Goal: Task Accomplishment & Management: Use online tool/utility

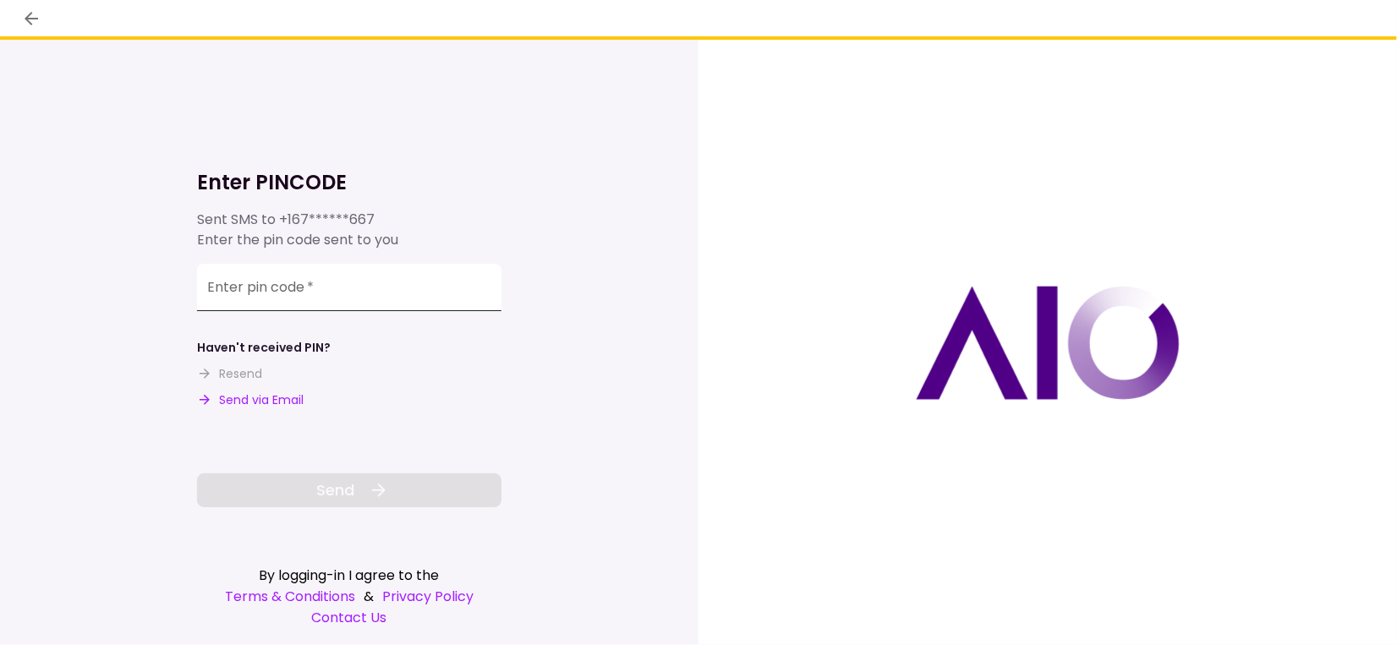
click at [281, 292] on input "Enter pin code   *" at bounding box center [349, 287] width 304 height 47
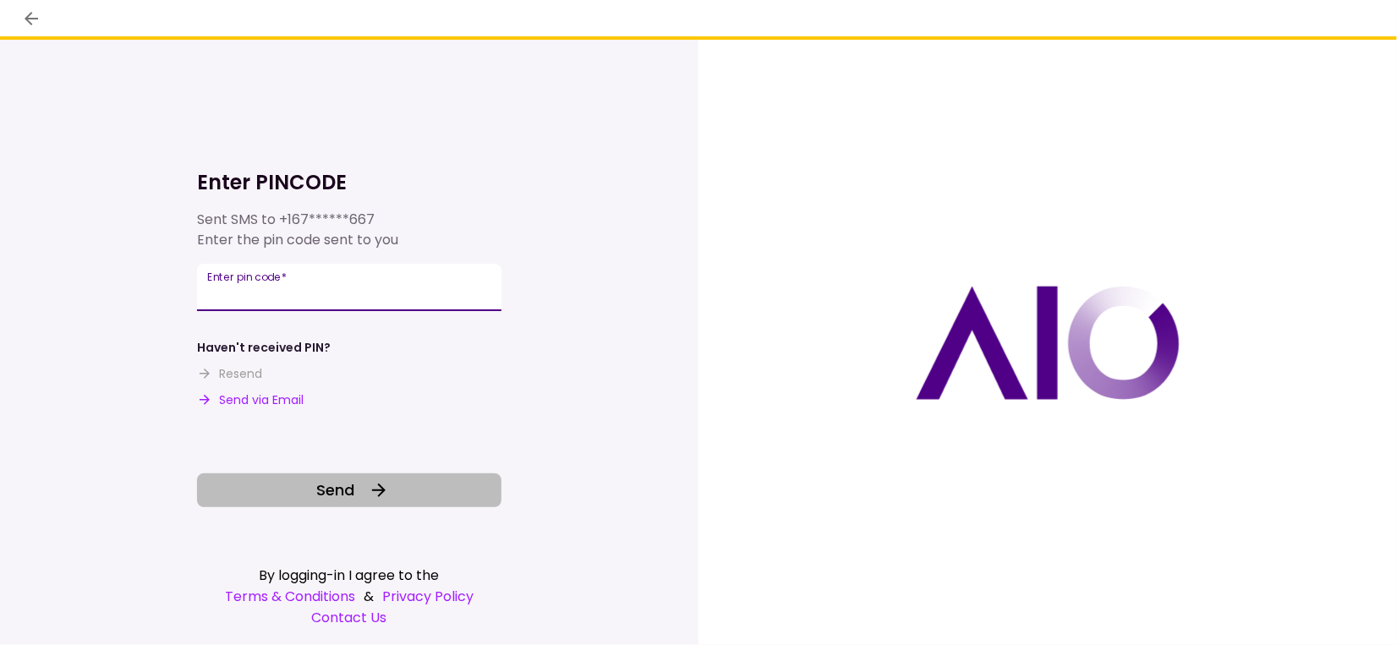
type input "******"
click at [338, 491] on span "Send" at bounding box center [336, 490] width 38 height 23
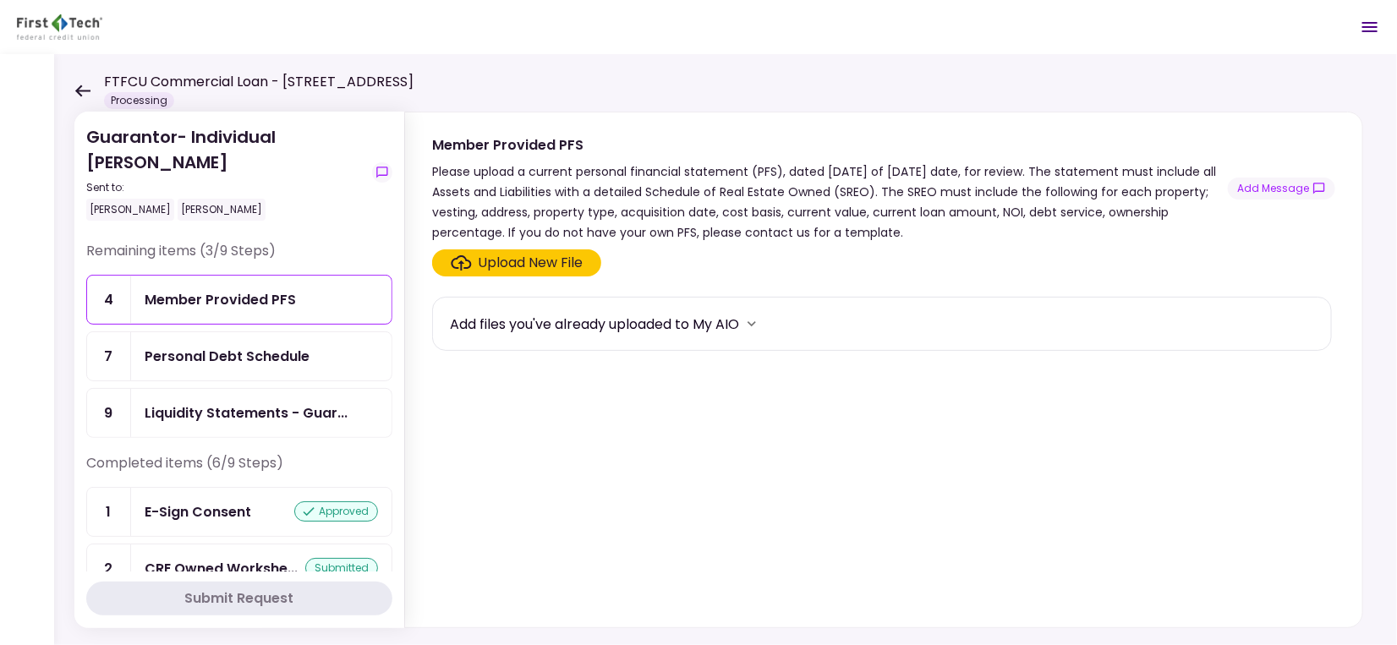
click at [83, 90] on icon at bounding box center [82, 91] width 15 height 12
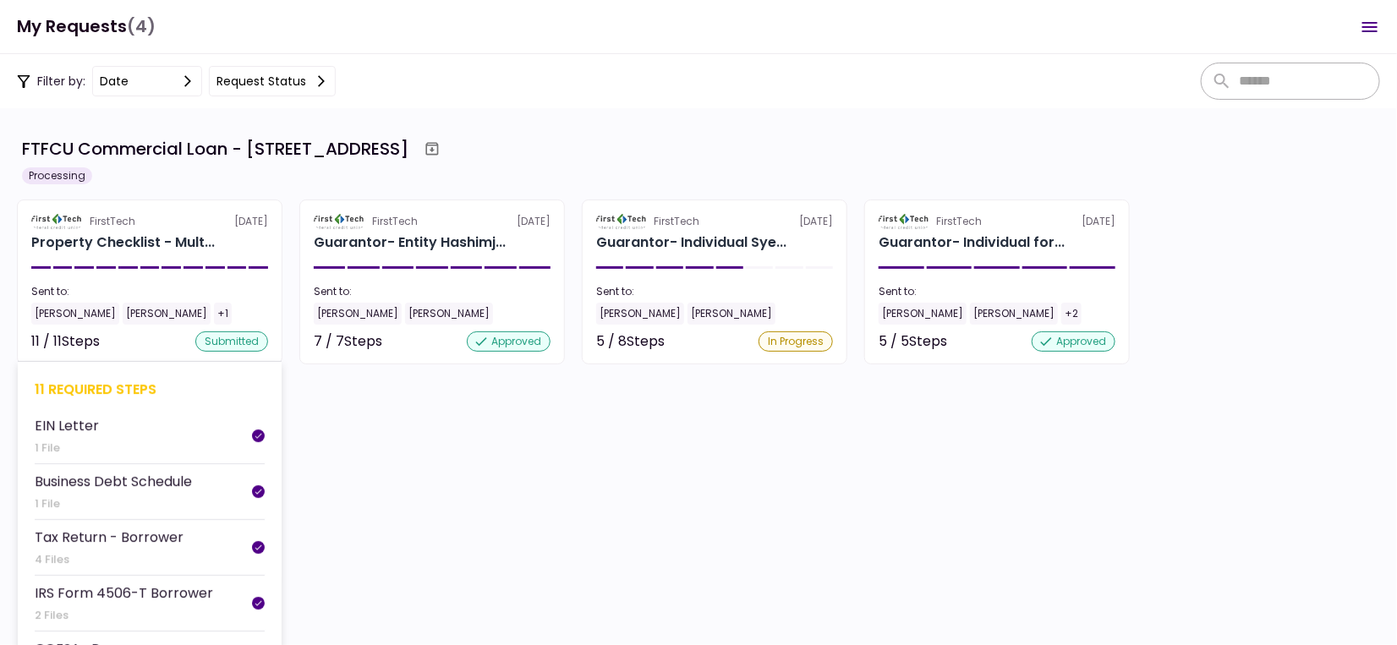
click at [202, 290] on div "Sent to:" at bounding box center [149, 291] width 237 height 15
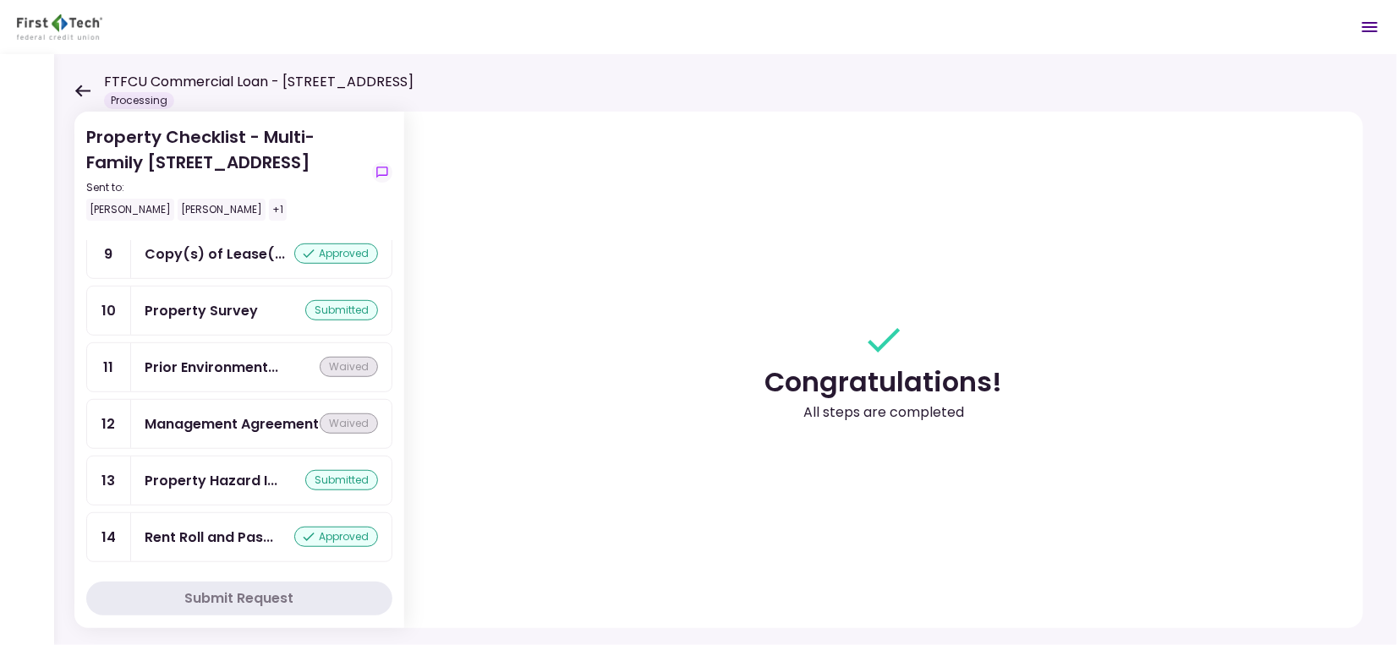
scroll to position [521, 0]
click at [234, 527] on div "Rent Roll and Pas..." at bounding box center [209, 536] width 129 height 21
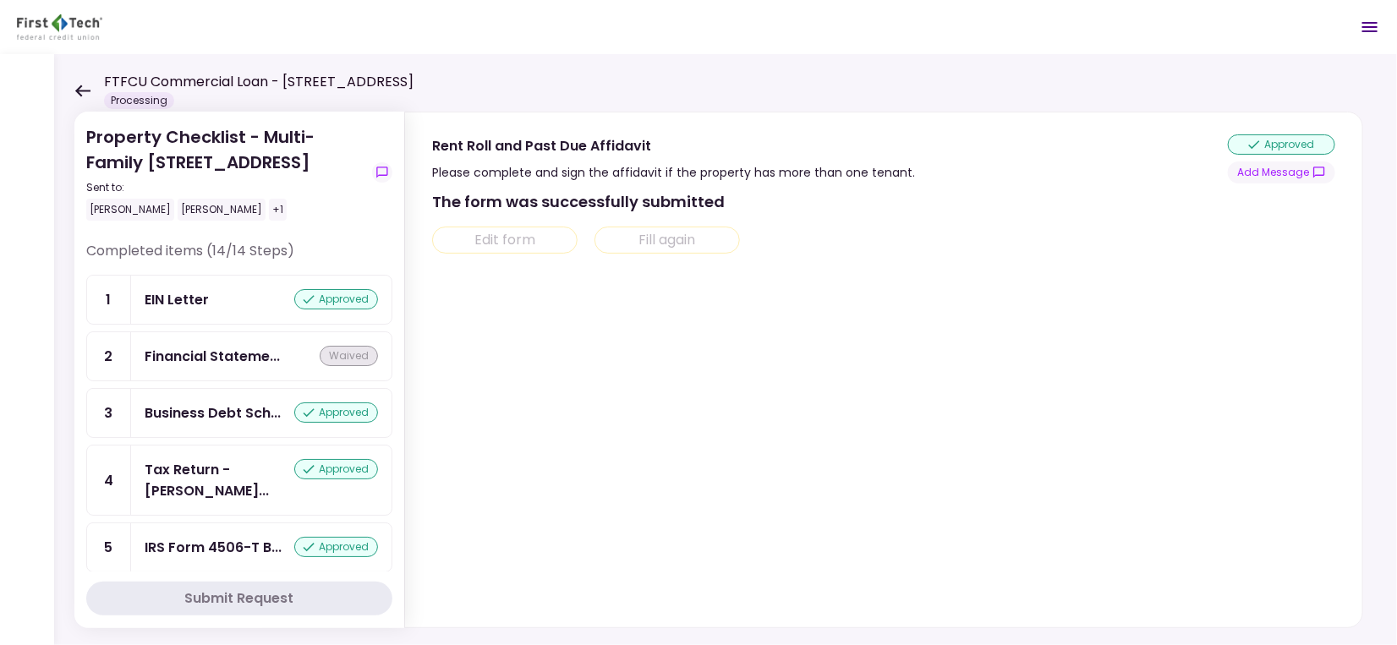
click at [83, 85] on icon at bounding box center [82, 91] width 16 height 13
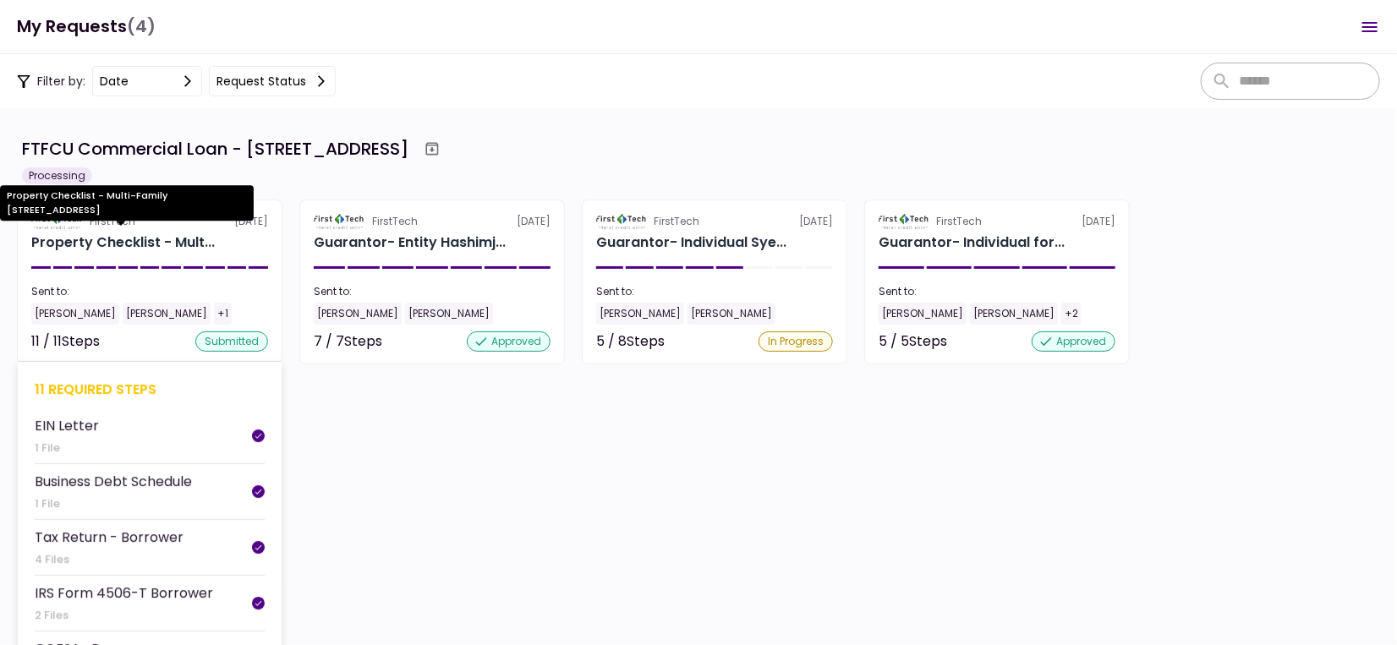
click at [145, 249] on div "Property Checklist - Mult..." at bounding box center [123, 243] width 184 height 20
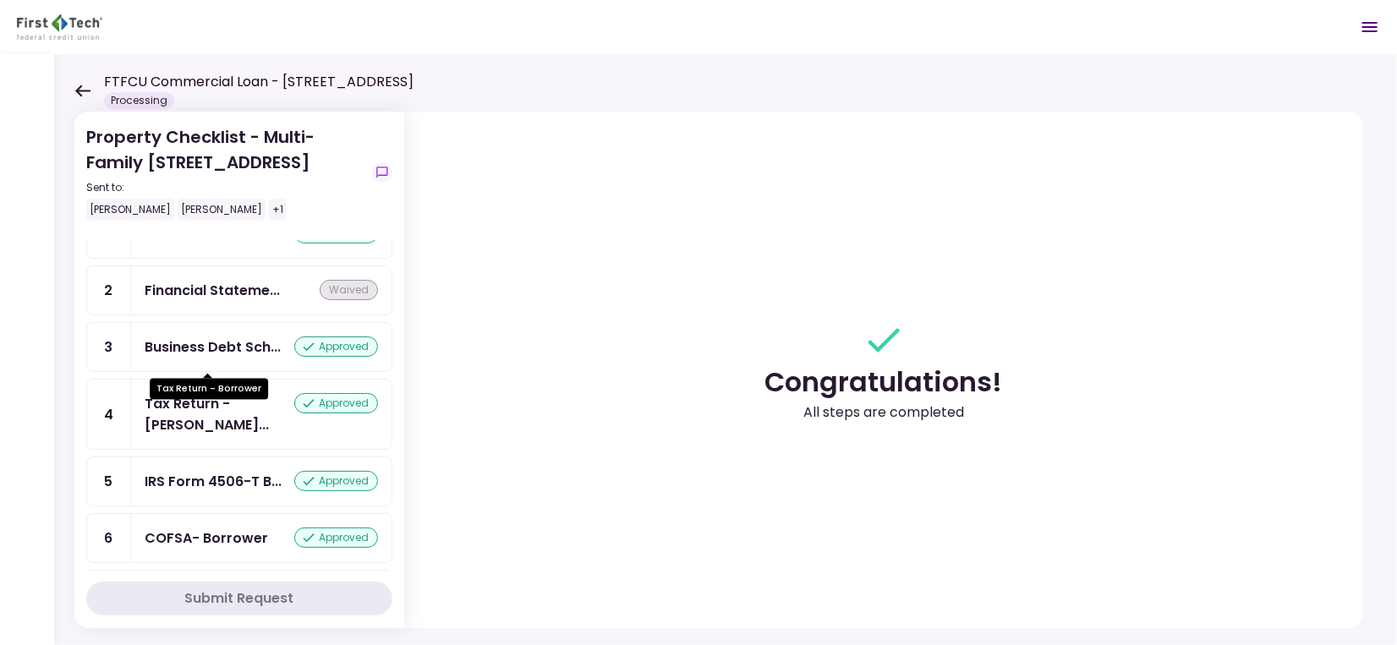
scroll to position [112, 0]
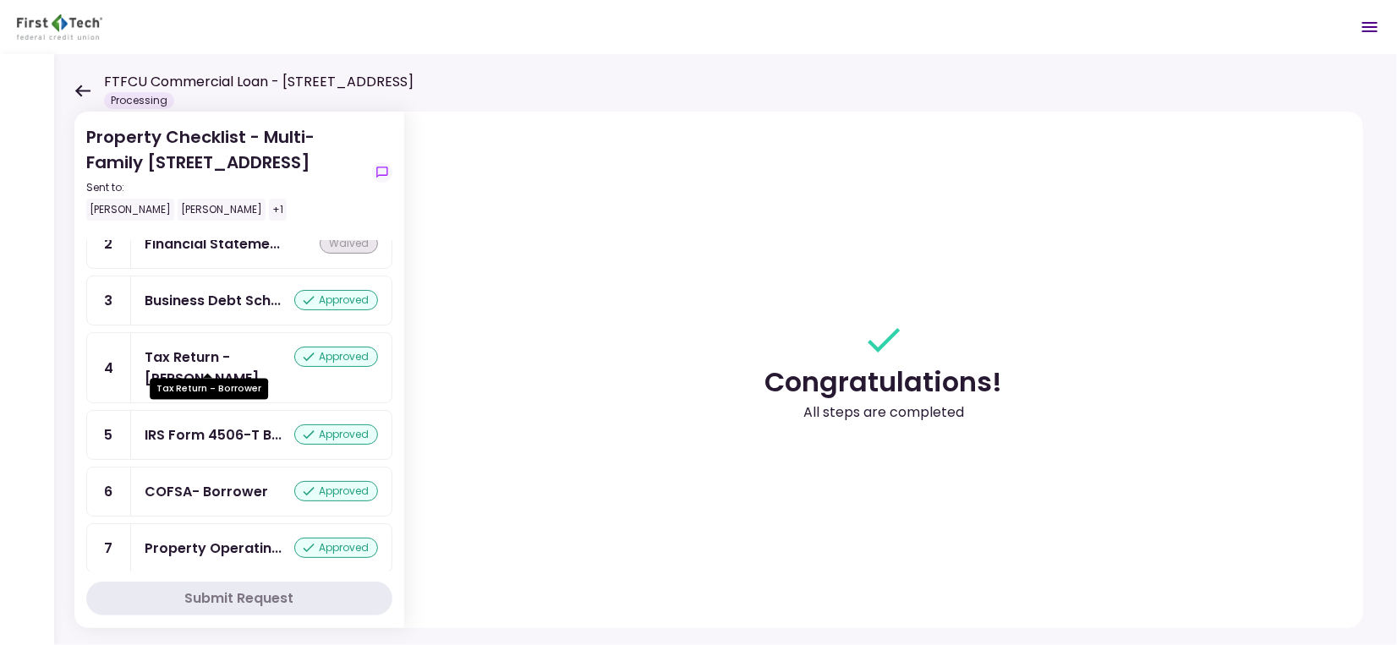
click at [202, 359] on div "Tax Return - [PERSON_NAME]..." at bounding box center [220, 368] width 150 height 42
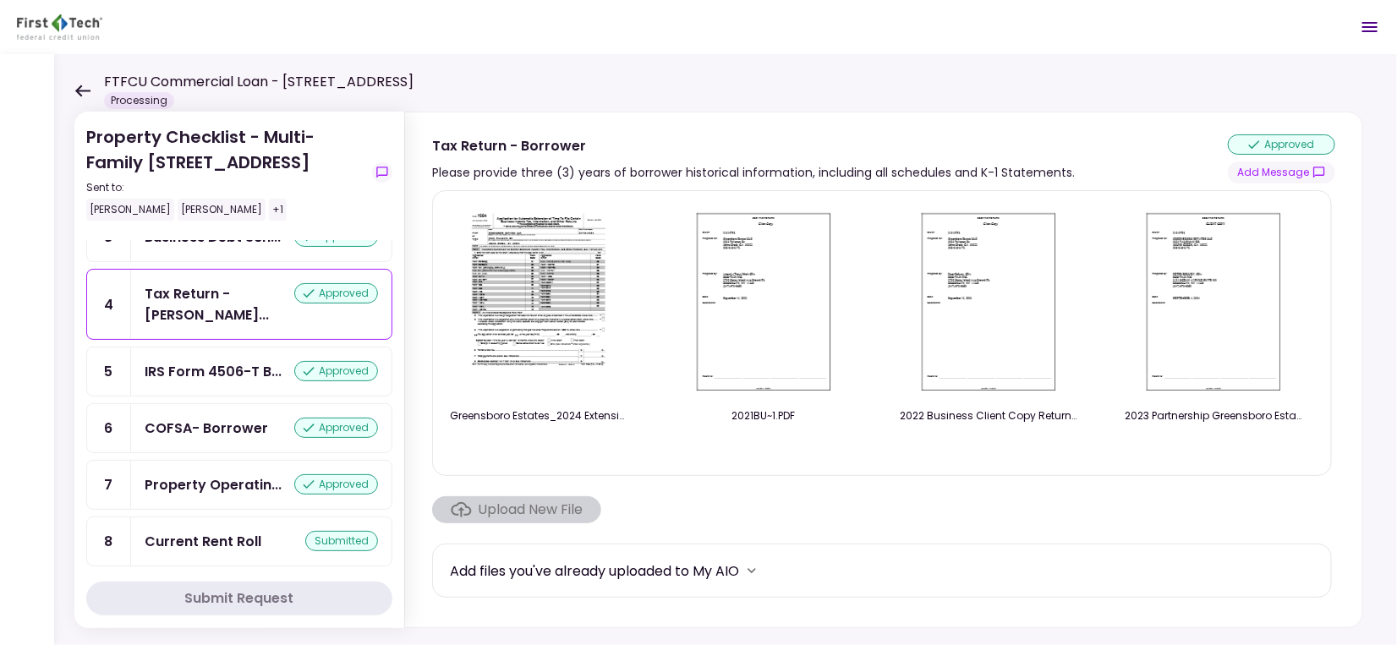
scroll to position [225, 0]
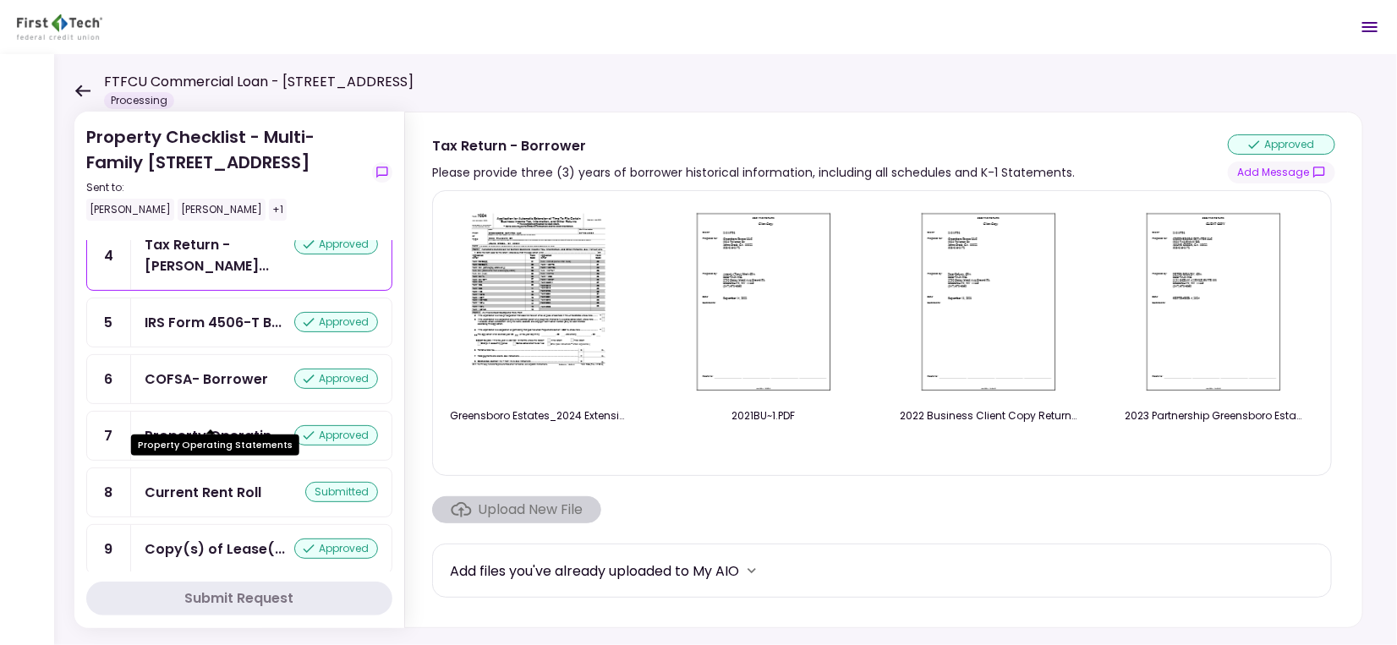
click at [227, 425] on div "Property Operatin..." at bounding box center [213, 435] width 137 height 21
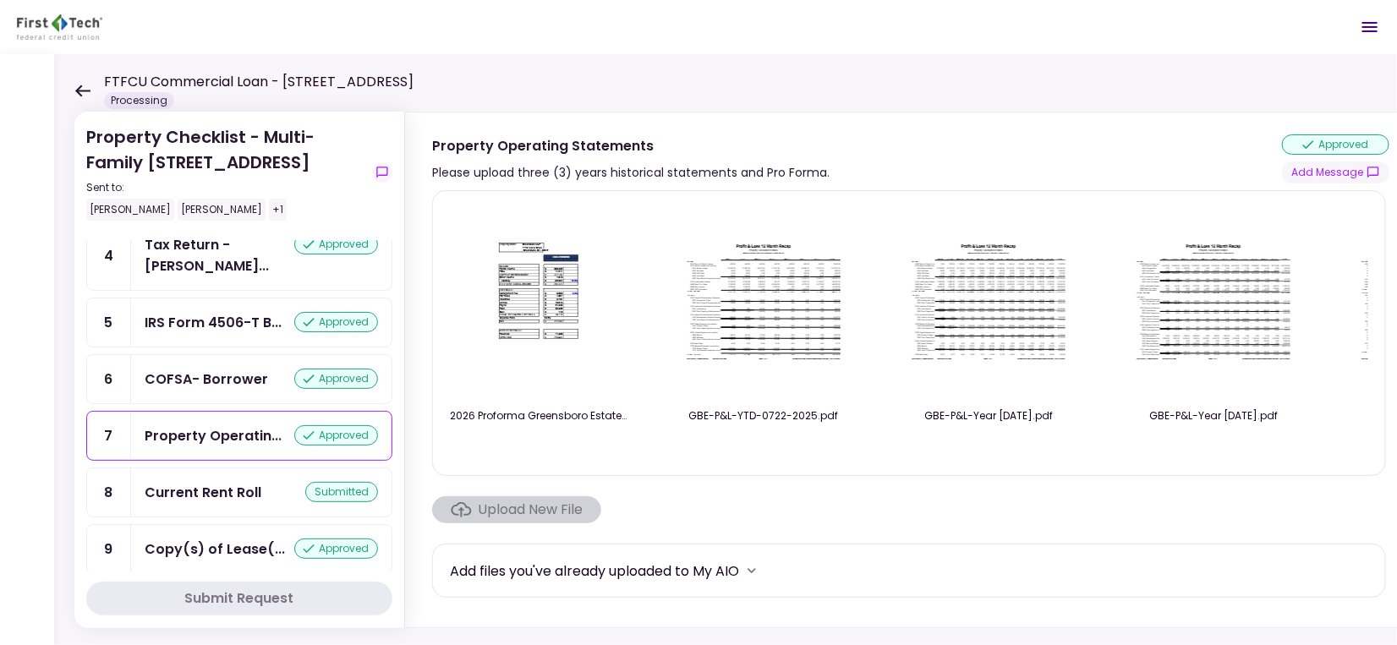
click at [570, 521] on div "Upload New File" at bounding box center [516, 509] width 169 height 27
click at [539, 507] on div "Upload New File" at bounding box center [516, 509] width 169 height 27
click at [774, 498] on section "2026 Proforma Greensboro Estates.pdf GBE-P&L-YTD-0722-2025.pdf GBE-P&L-Year [DA…" at bounding box center [910, 405] width 957 height 430
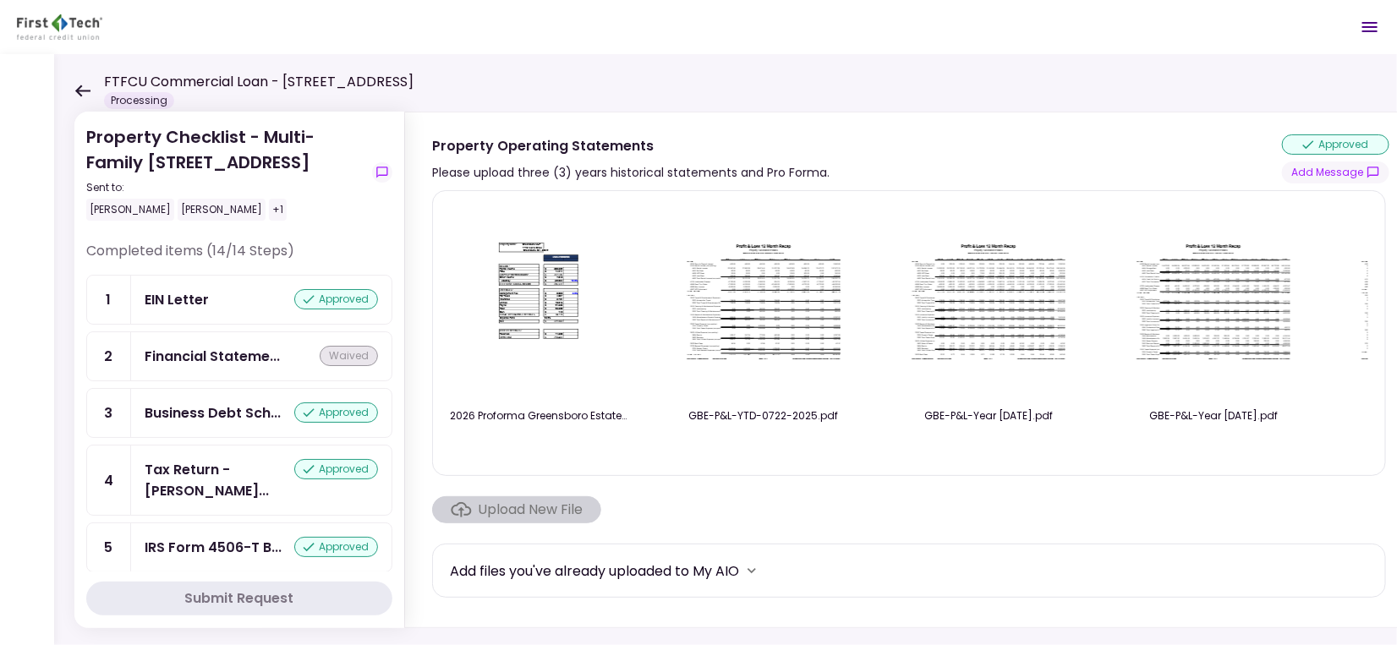
click at [85, 94] on icon at bounding box center [82, 91] width 16 height 13
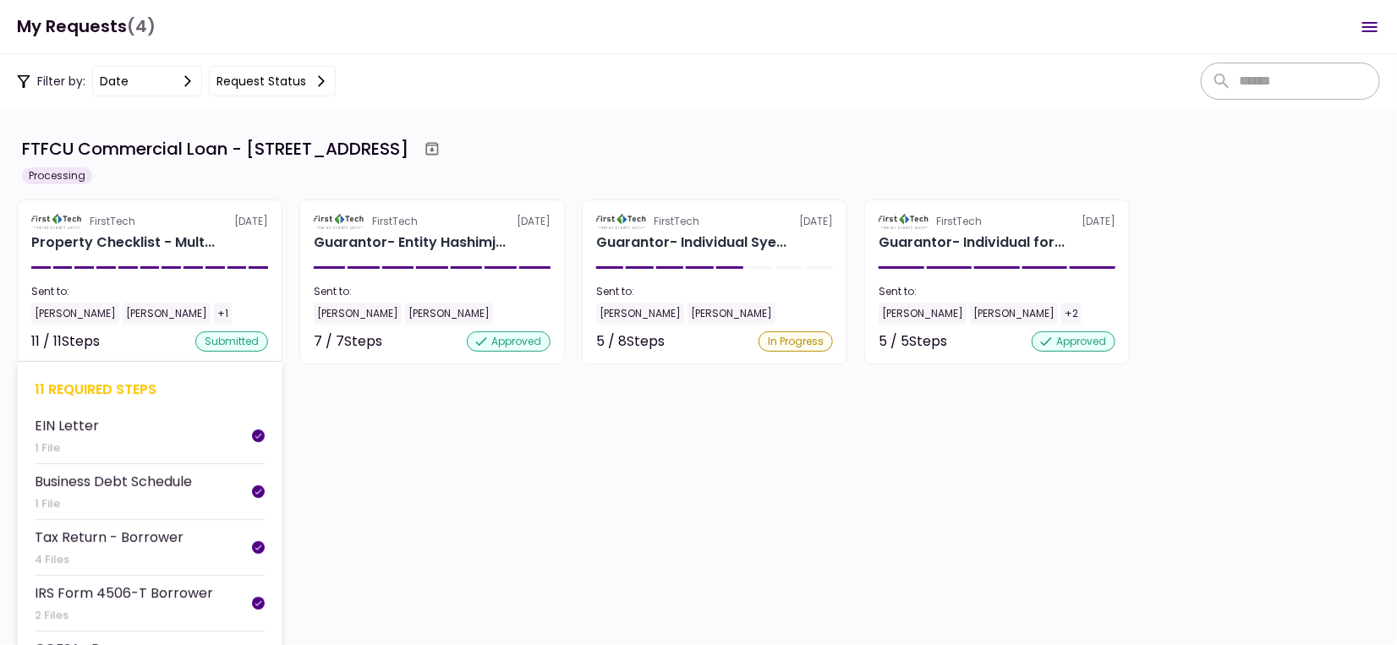
click at [248, 282] on section "FirstTech [DATE] Property Checklist - Mult... Sent to: [PERSON_NAME] [PERSON_NA…" at bounding box center [150, 282] width 266 height 165
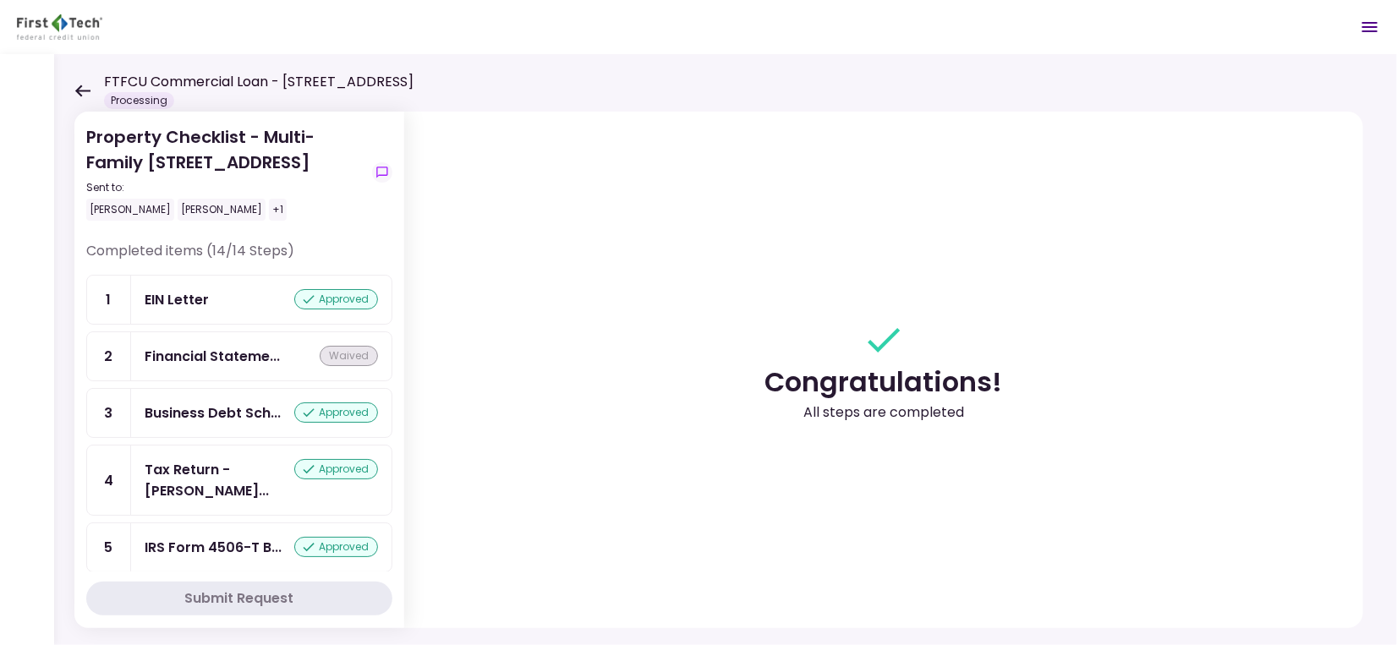
click at [74, 90] on icon at bounding box center [82, 91] width 16 height 13
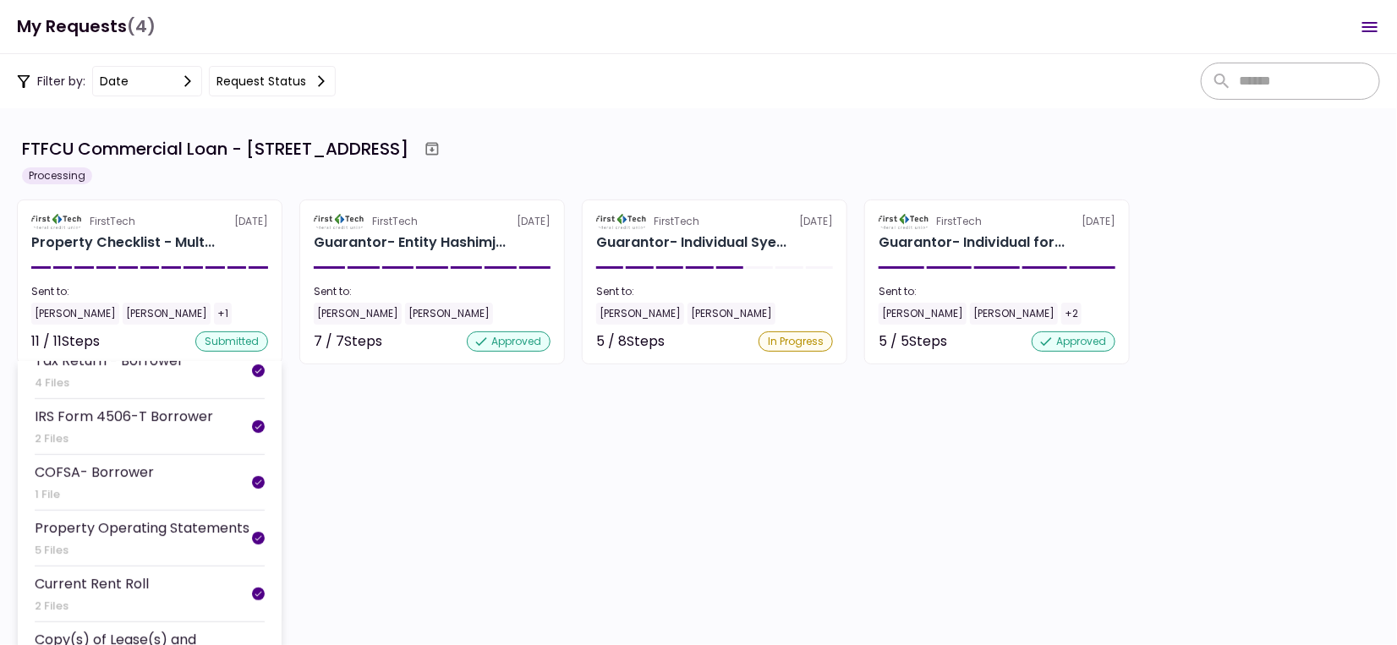
scroll to position [225, 0]
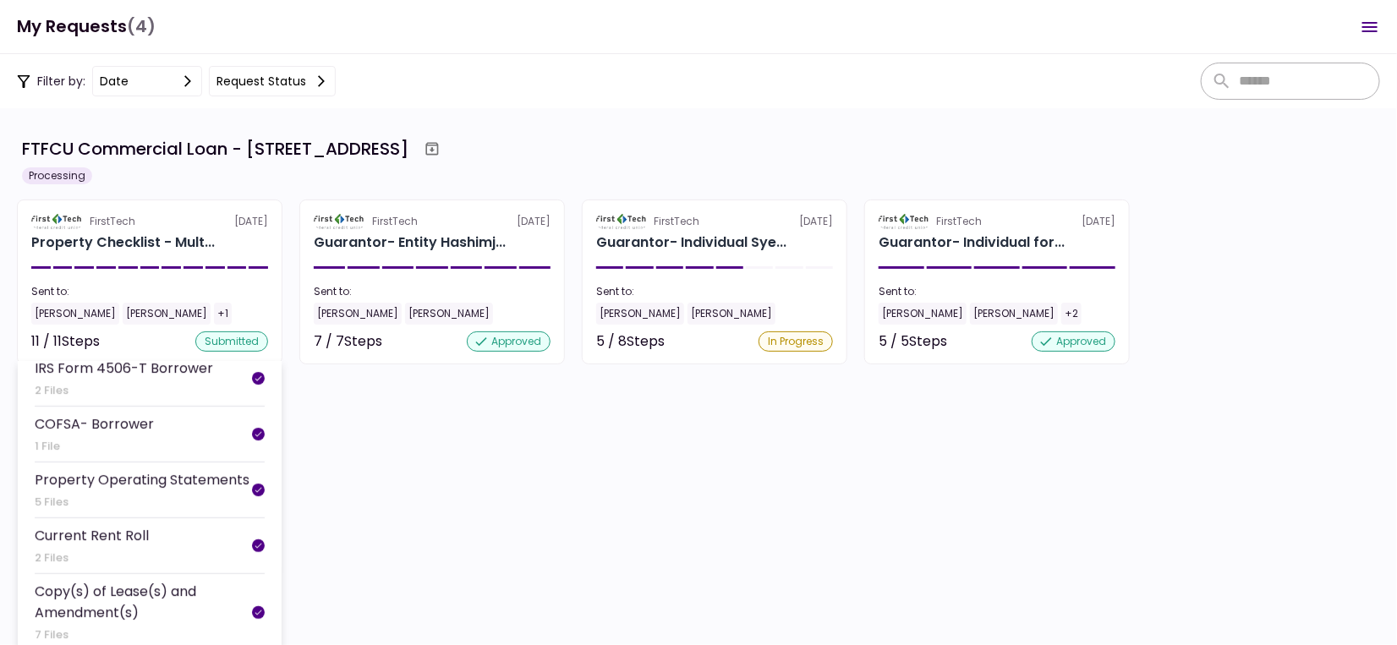
click at [130, 480] on div "Property Operating Statements" at bounding box center [142, 479] width 215 height 21
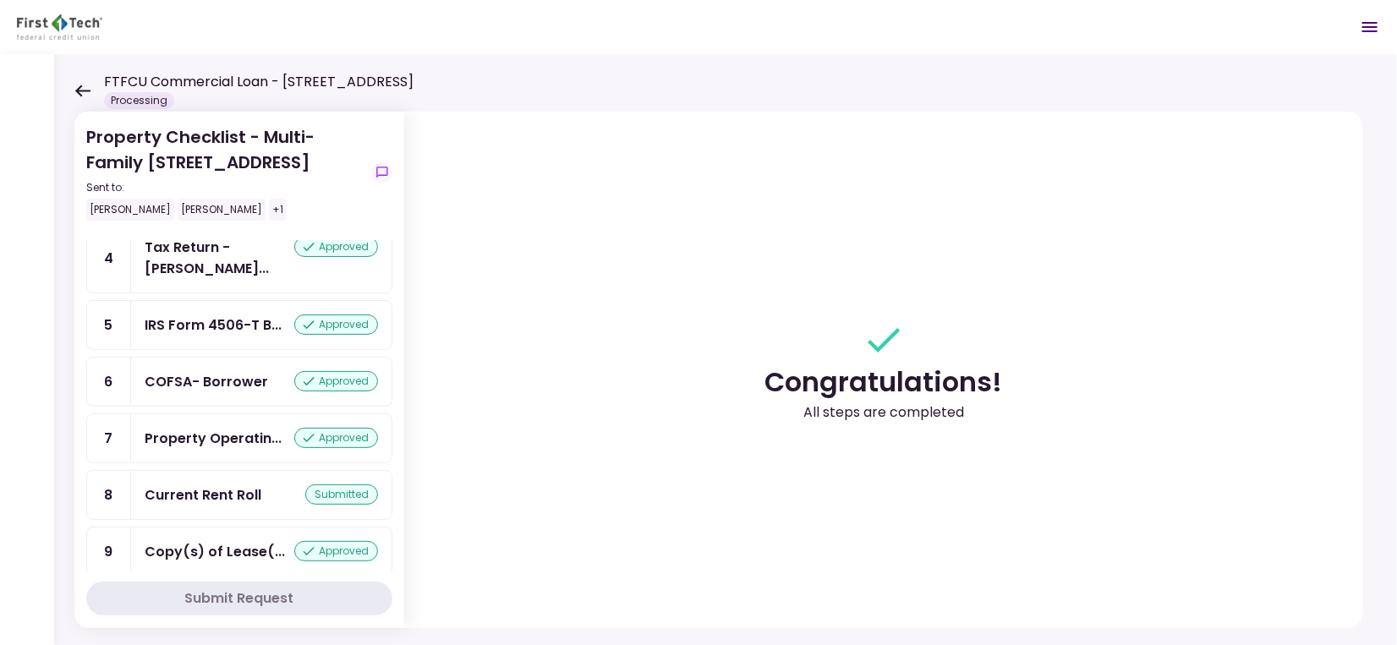
scroll to position [225, 0]
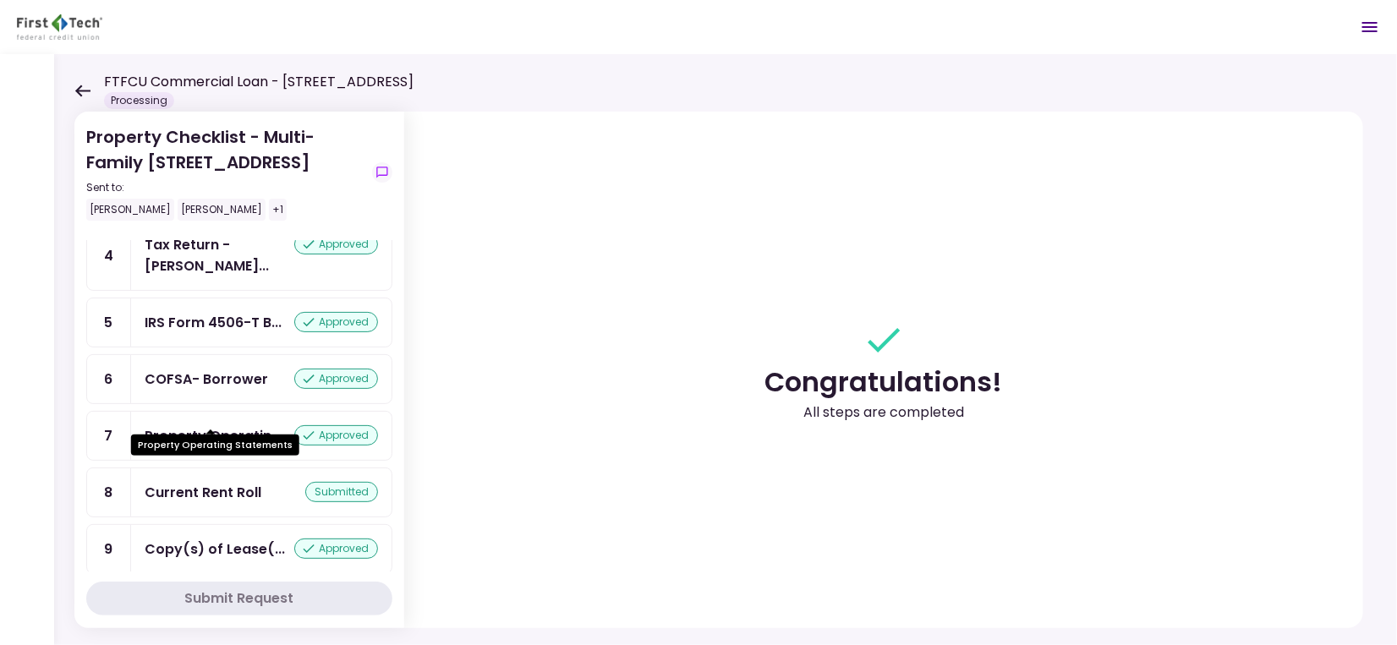
click at [247, 425] on div "Property Operatin..." at bounding box center [213, 435] width 137 height 21
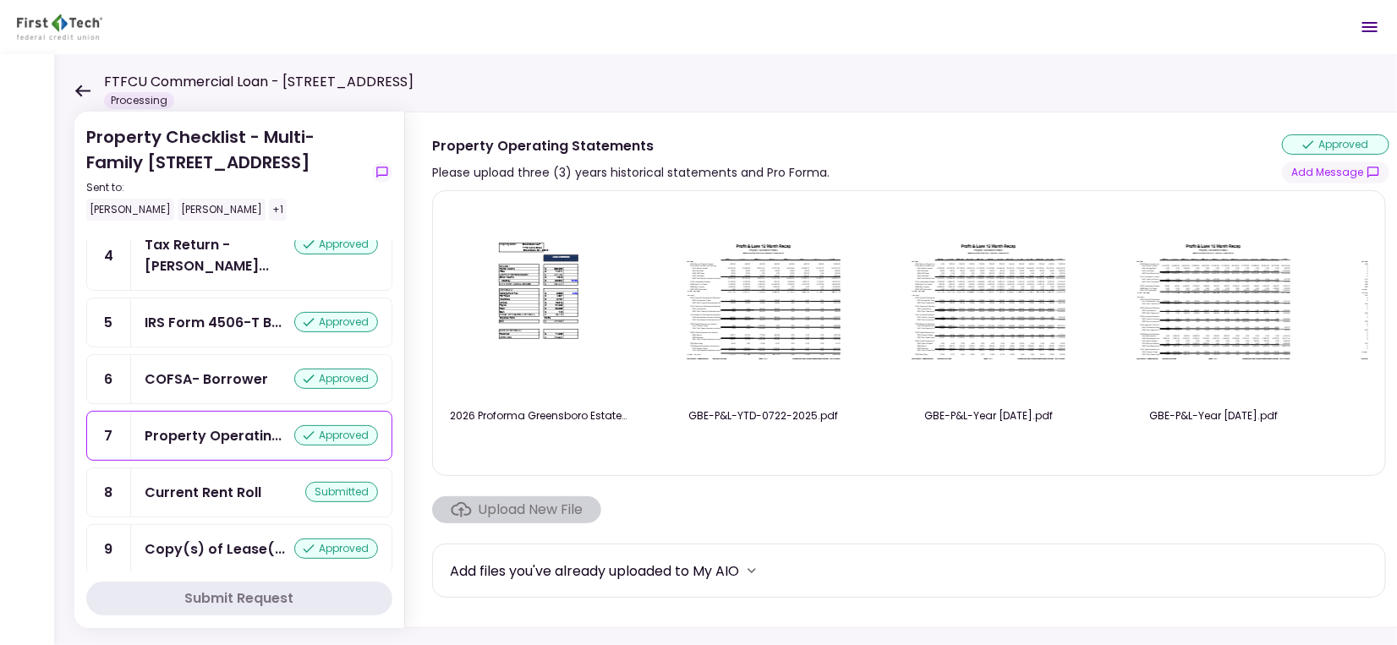
click at [546, 513] on div "Upload New File" at bounding box center [516, 509] width 169 height 27
click at [753, 574] on icon "more" at bounding box center [751, 570] width 17 height 17
click at [755, 573] on icon "more" at bounding box center [752, 570] width 8 height 5
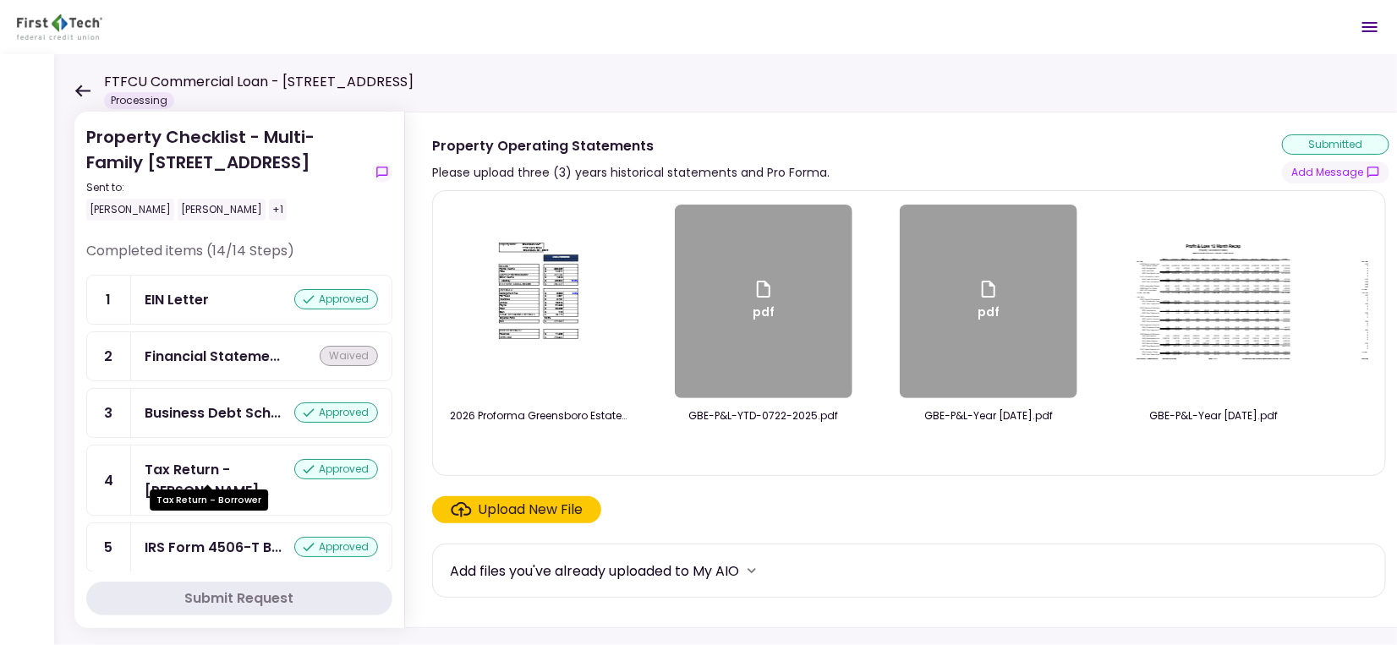
scroll to position [225, 0]
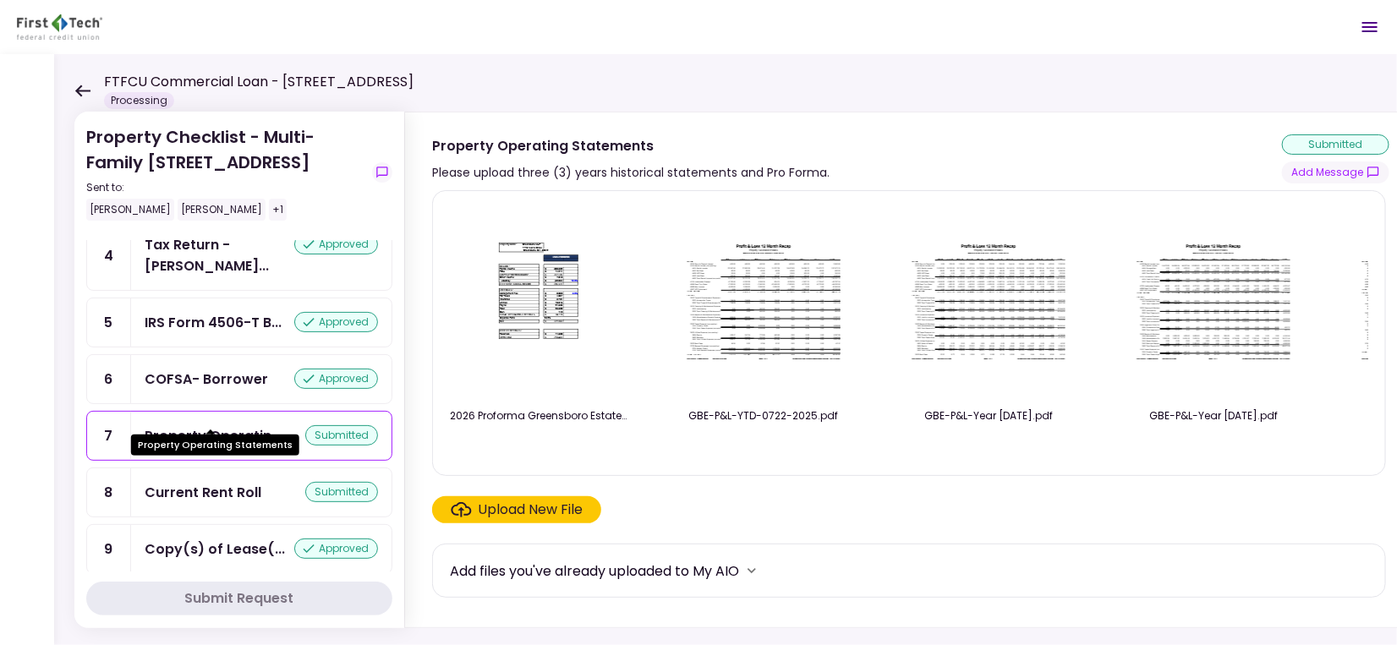
click at [209, 425] on div "Property Operatin..." at bounding box center [213, 435] width 137 height 21
click at [571, 518] on div "Upload New File" at bounding box center [531, 510] width 105 height 20
click at [0, 0] on input "Upload New File" at bounding box center [0, 0] width 0 height 0
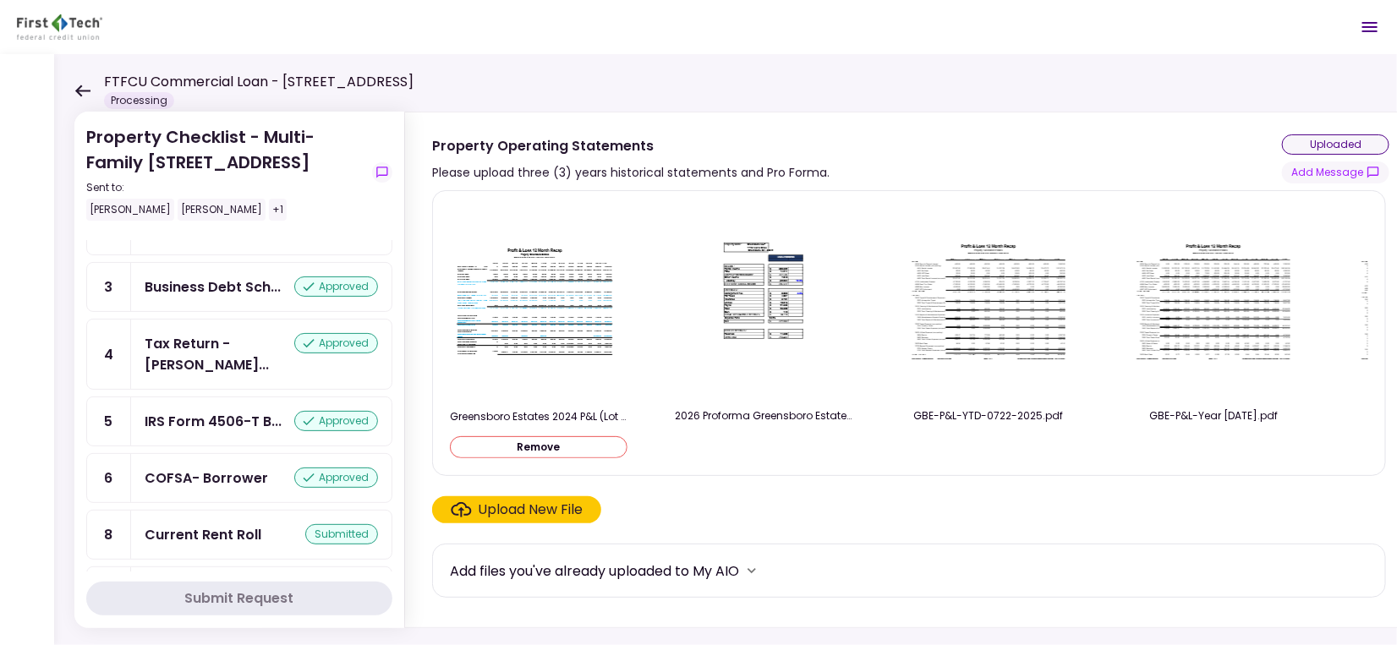
scroll to position [323, 0]
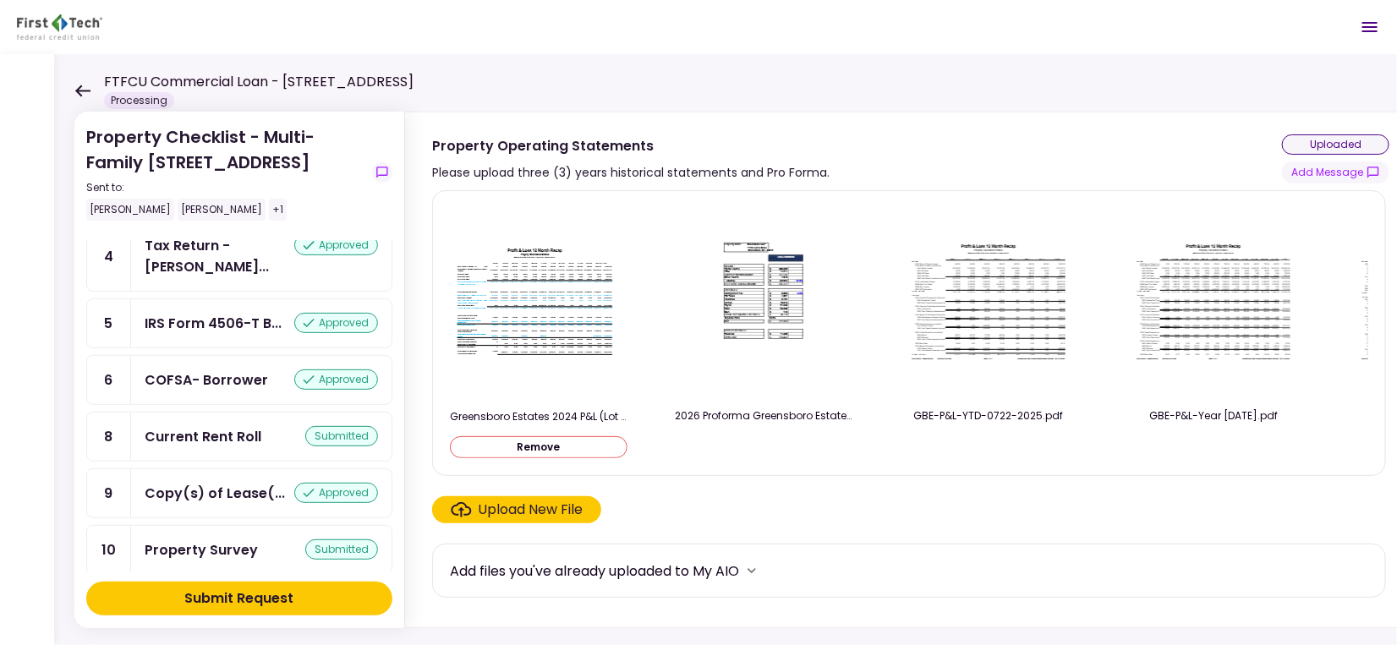
click at [759, 516] on div "Upload New File" at bounding box center [909, 509] width 954 height 27
click at [551, 516] on div "Upload New File" at bounding box center [531, 510] width 105 height 20
click at [0, 0] on input "Upload New File" at bounding box center [0, 0] width 0 height 0
